Goal: Navigation & Orientation: Find specific page/section

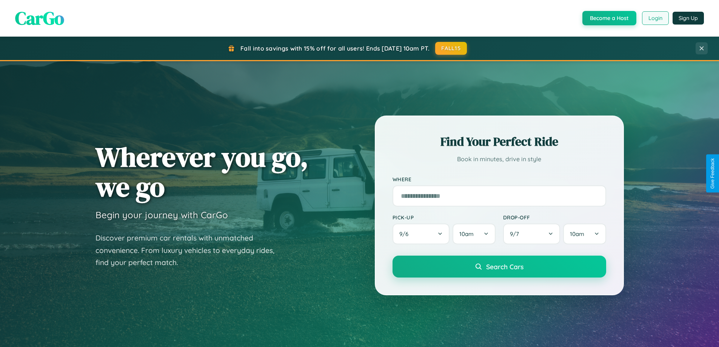
click at [655, 18] on button "Login" at bounding box center [655, 18] width 27 height 14
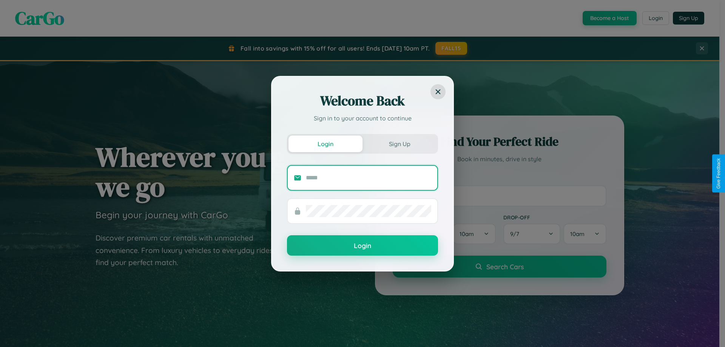
click at [368, 177] on input "text" at bounding box center [368, 178] width 125 height 12
type input "**********"
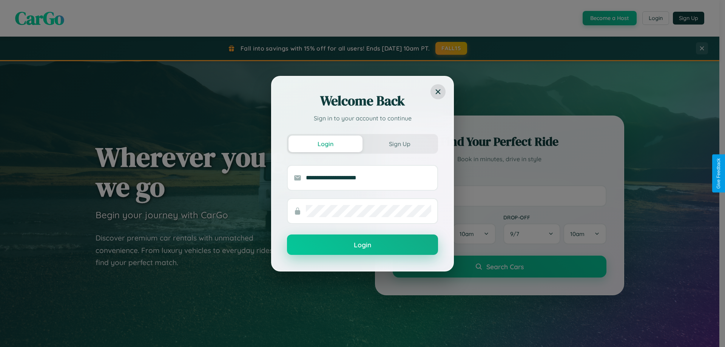
click at [362, 245] on button "Login" at bounding box center [362, 244] width 151 height 20
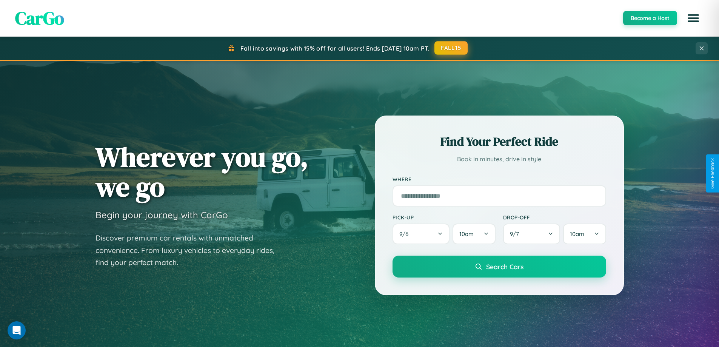
click at [452, 48] on button "FALL15" at bounding box center [451, 48] width 33 height 14
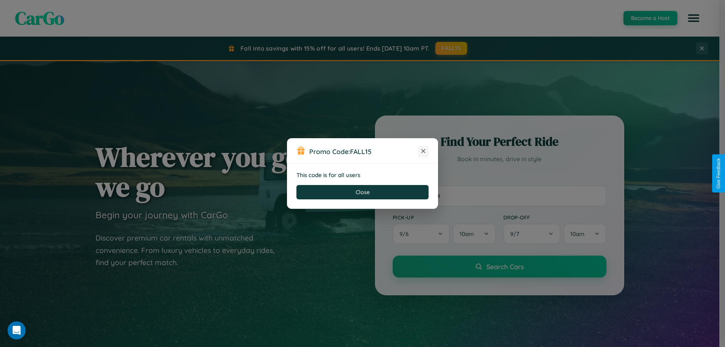
click at [423, 151] on icon at bounding box center [423, 151] width 8 height 8
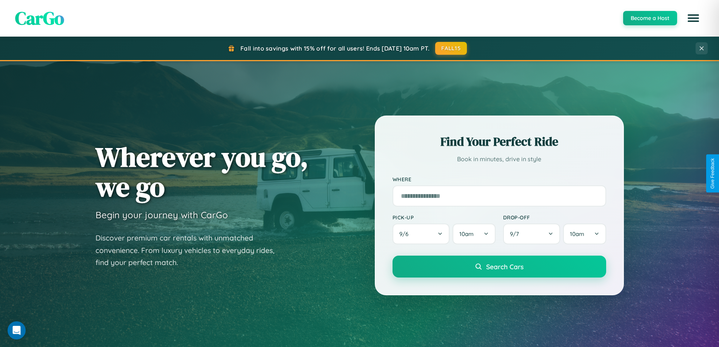
scroll to position [519, 0]
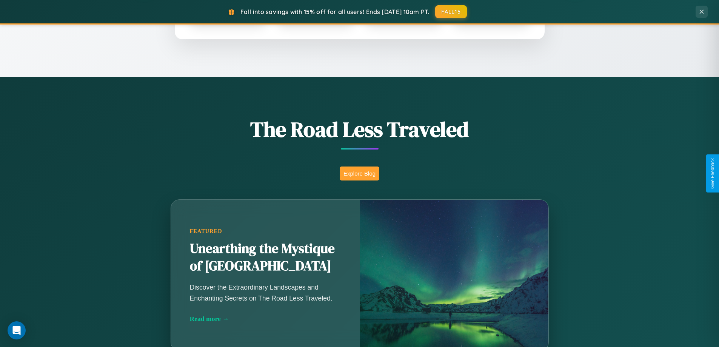
click at [359, 173] on button "Explore Blog" at bounding box center [360, 173] width 40 height 14
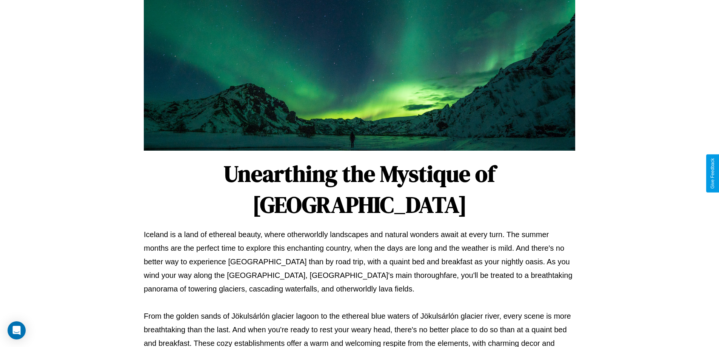
scroll to position [244, 0]
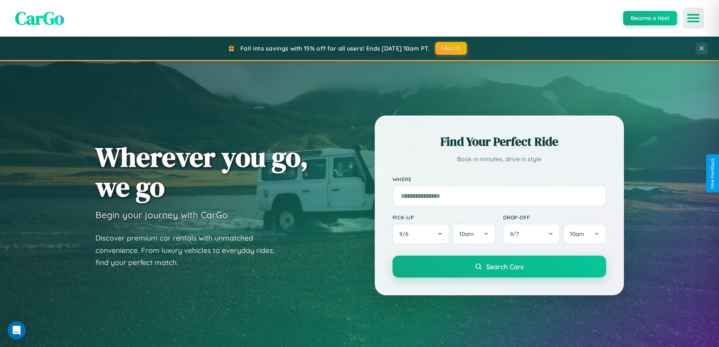
click at [694, 18] on icon "Open menu" at bounding box center [693, 18] width 11 height 7
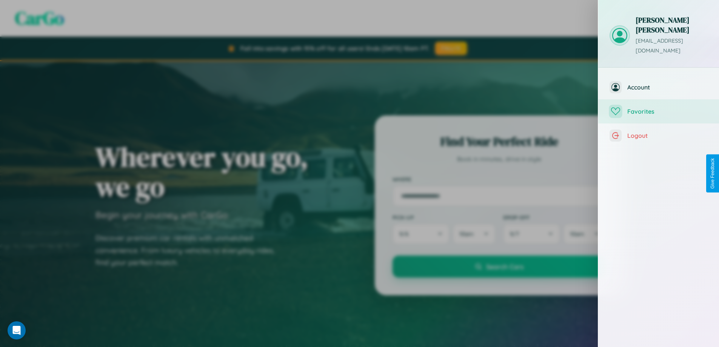
click at [659, 108] on span "Favorites" at bounding box center [667, 112] width 80 height 8
